Goal: Check status: Check status

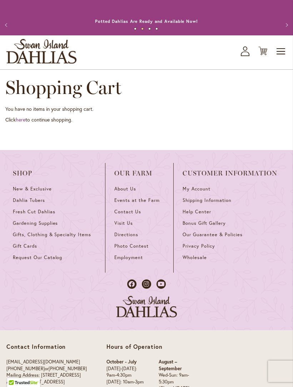
click at [246, 56] on icon "My Account" at bounding box center [245, 51] width 9 height 10
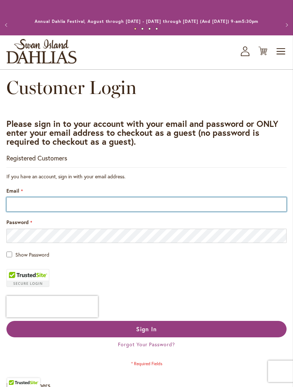
type input "**********"
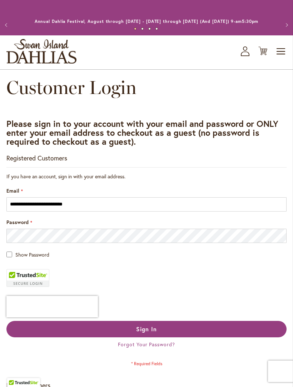
click at [31, 337] on button "Sign In" at bounding box center [146, 329] width 280 height 16
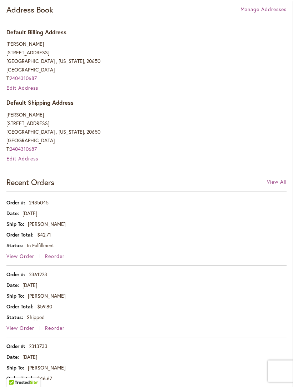
scroll to position [229, 0]
click at [20, 259] on span "View Order" at bounding box center [20, 256] width 28 height 7
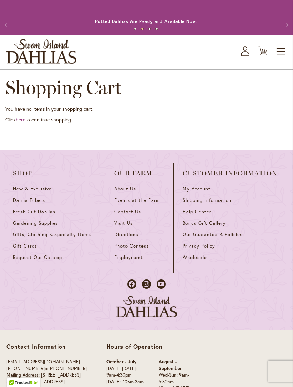
click at [245, 56] on icon "My Account" at bounding box center [245, 51] width 9 height 10
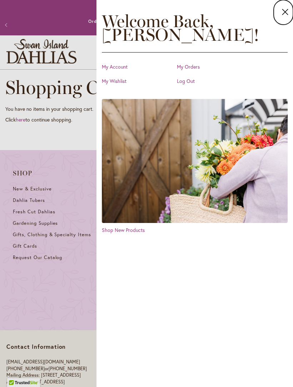
click at [186, 67] on link "My Orders" at bounding box center [212, 66] width 71 height 7
